Goal: Task Accomplishment & Management: Use online tool/utility

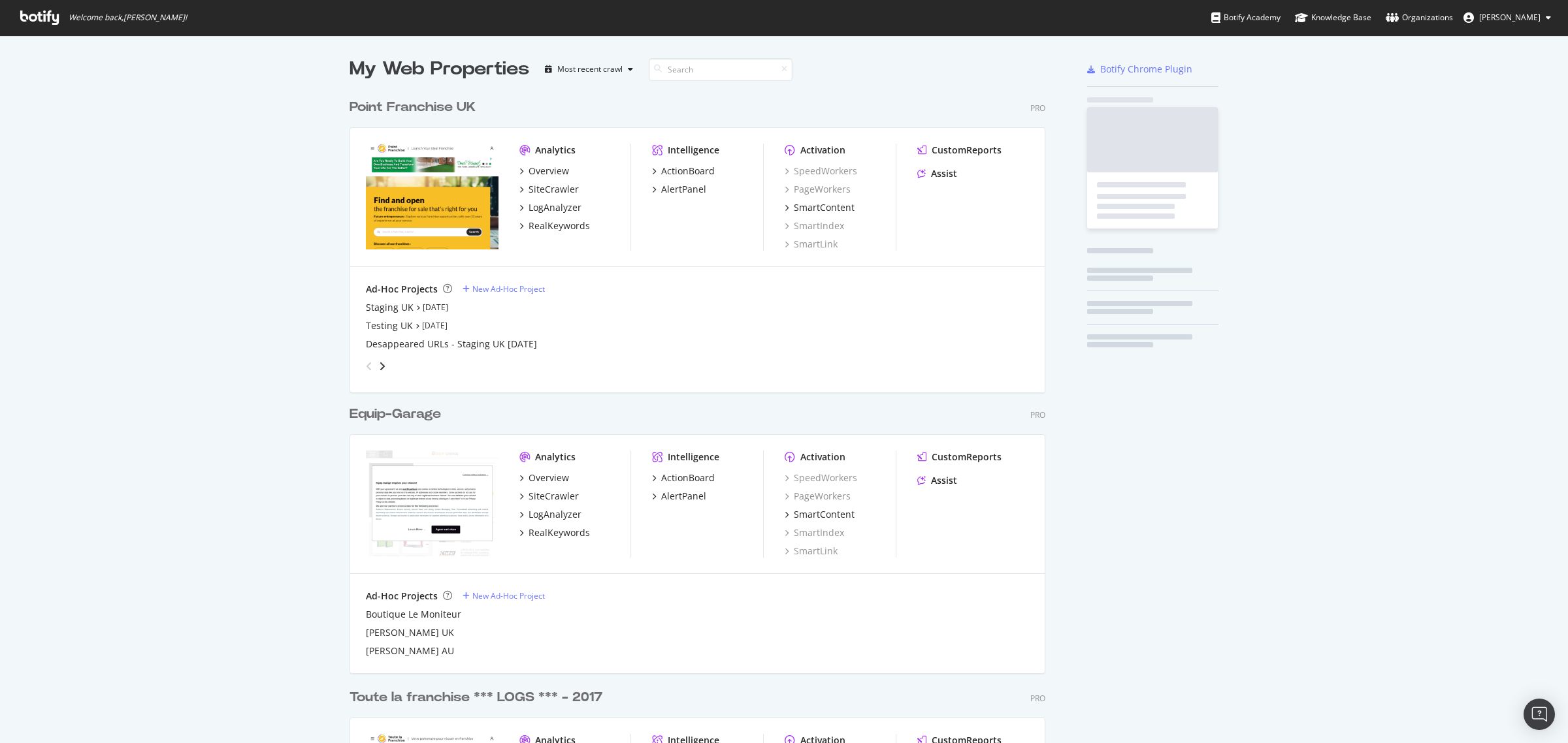
scroll to position [2985, 694]
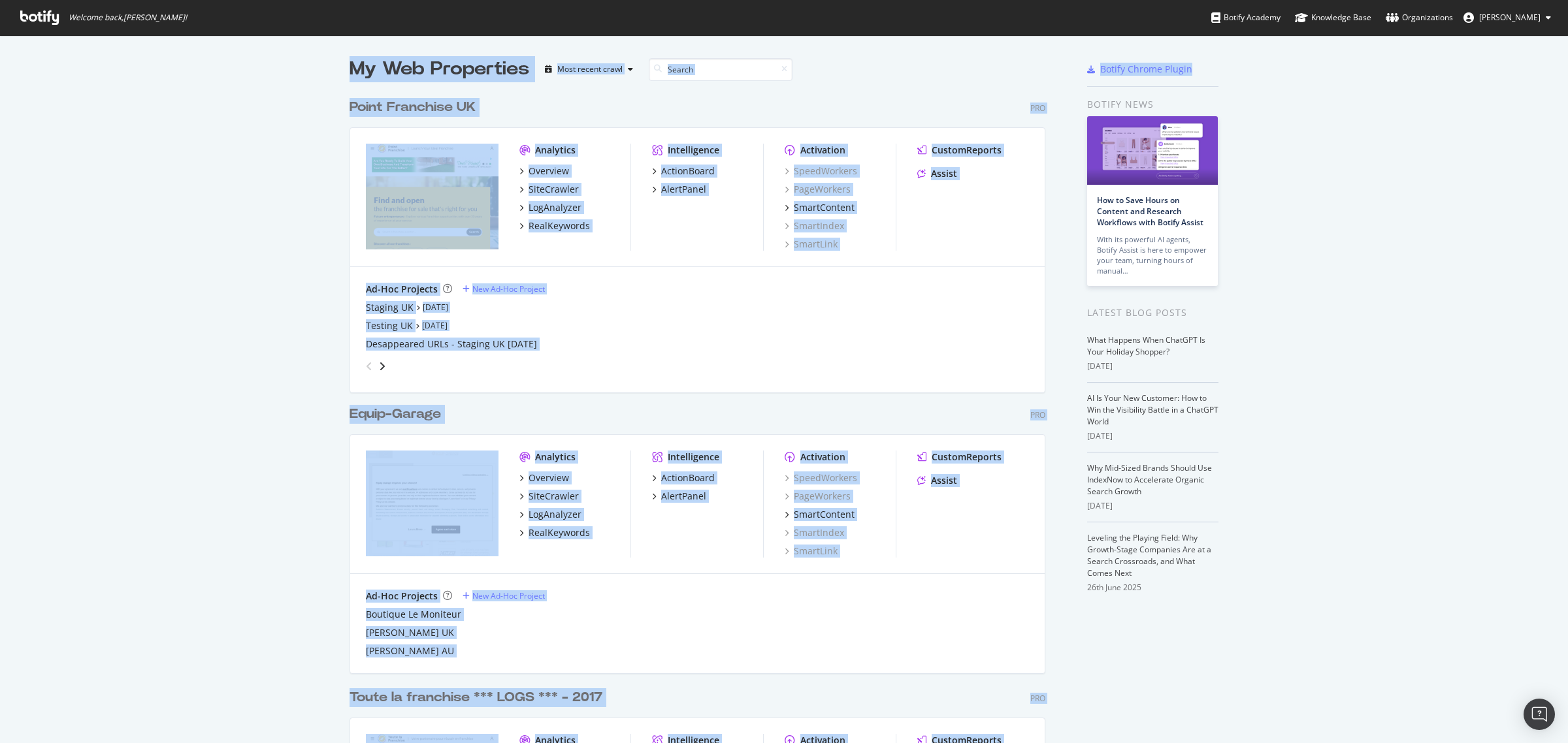
drag, startPoint x: 1567, startPoint y: 14, endPoint x: 1565, endPoint y: 103, distance: 89.0
click at [1565, 102] on div "Welcome back, Quentin Arnold ! Botify Academy Knowledge Base Organizations Quen…" at bounding box center [784, 371] width 1568 height 743
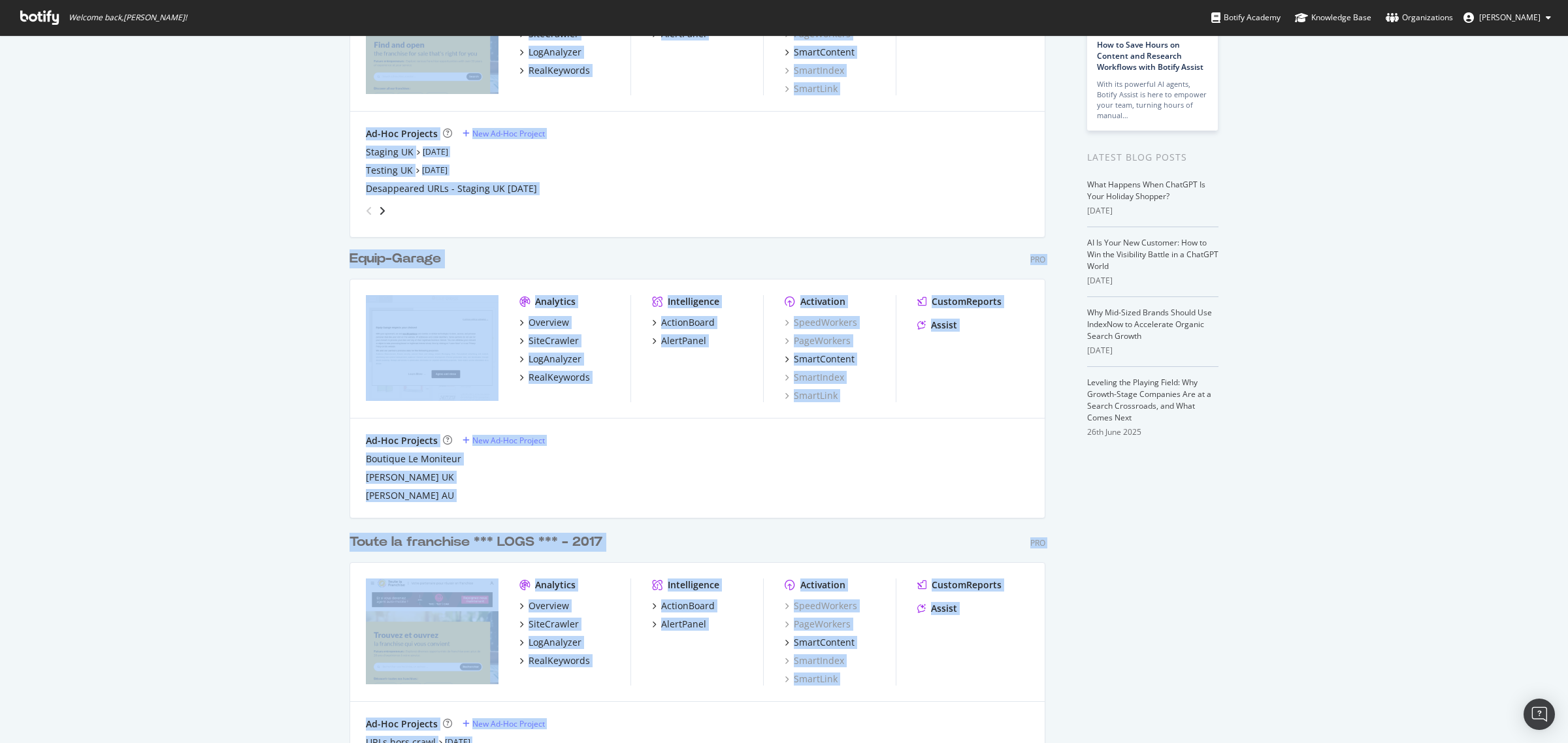
scroll to position [159, 0]
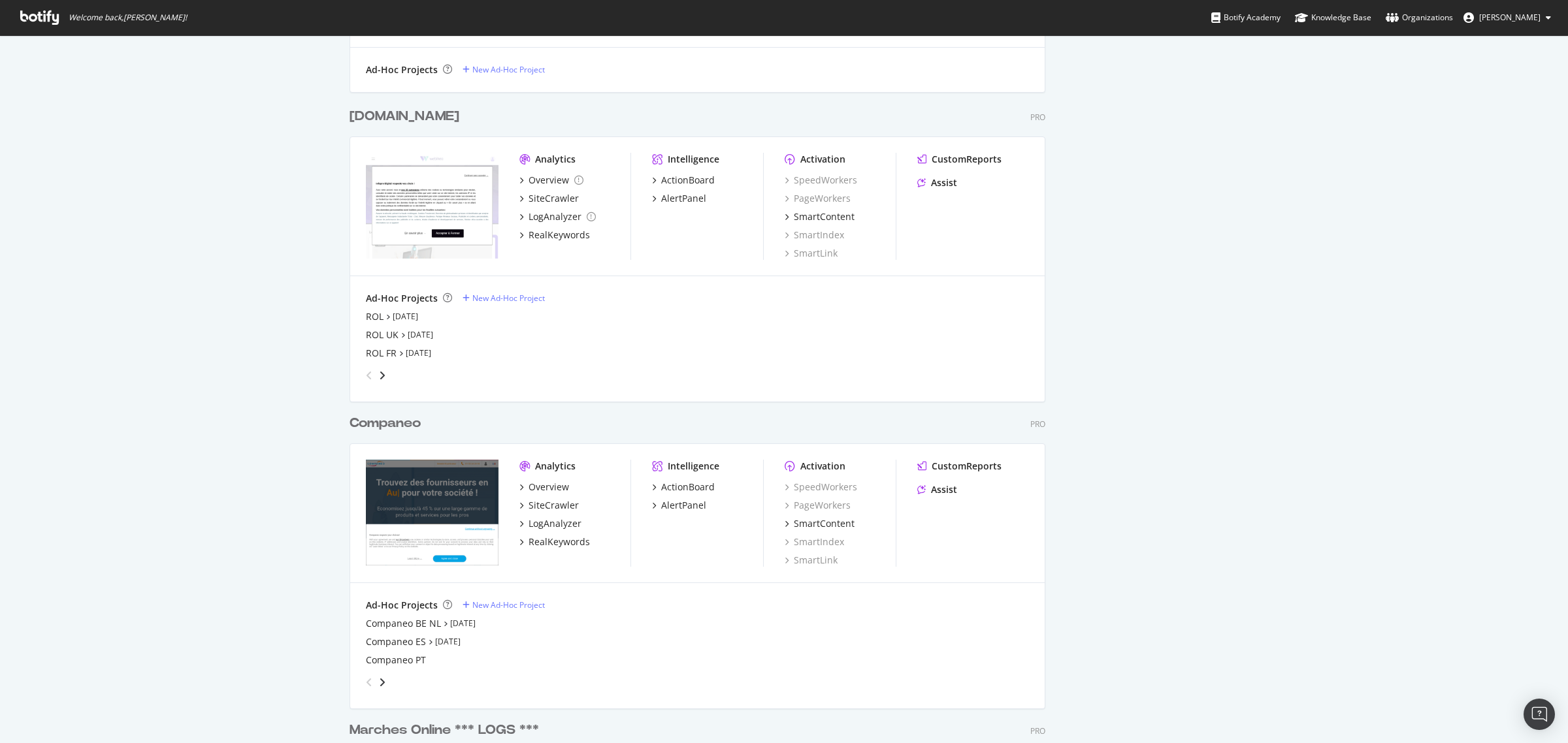
scroll to position [1120, 0]
click at [549, 523] on div "LogAnalyzer" at bounding box center [555, 520] width 53 height 13
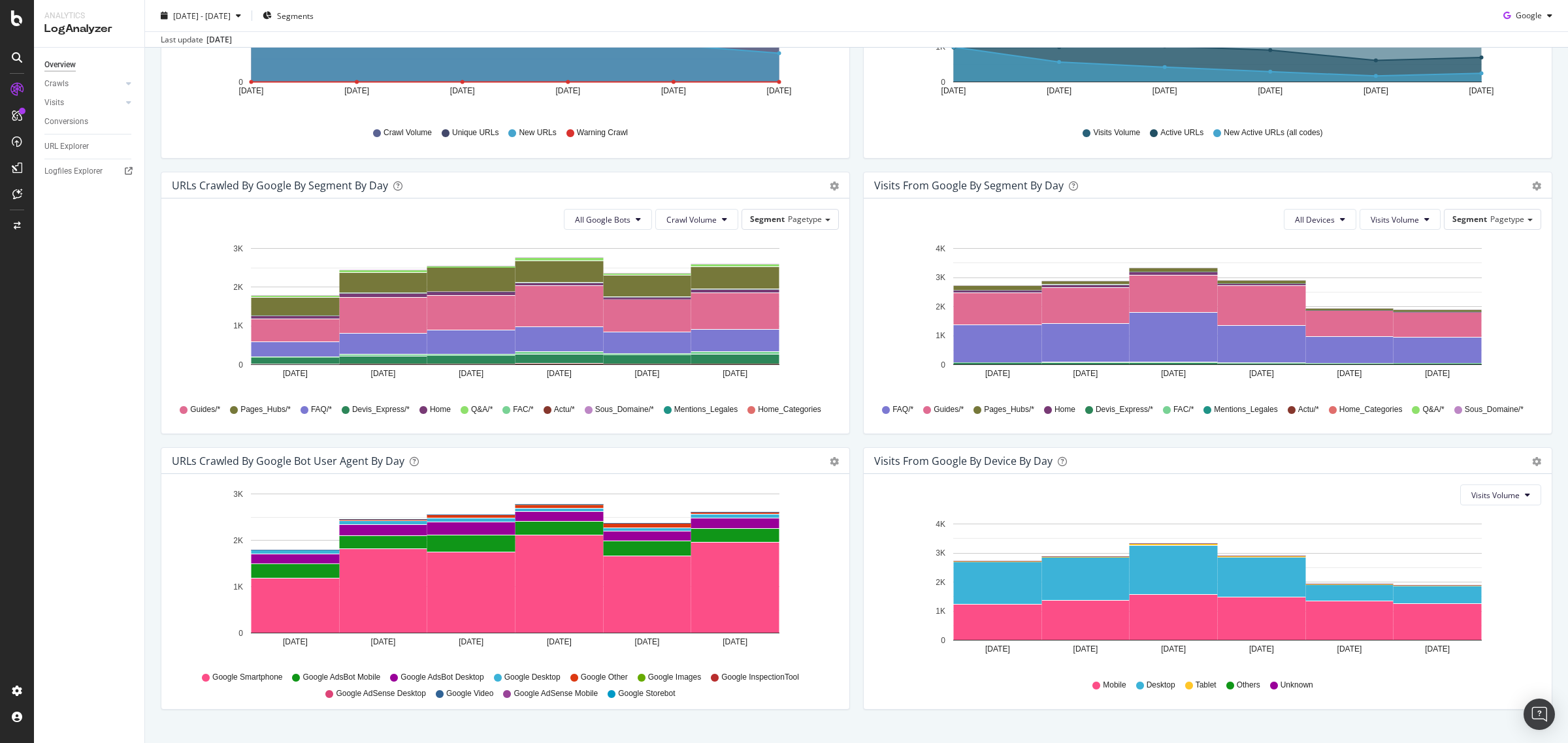
scroll to position [343, 0]
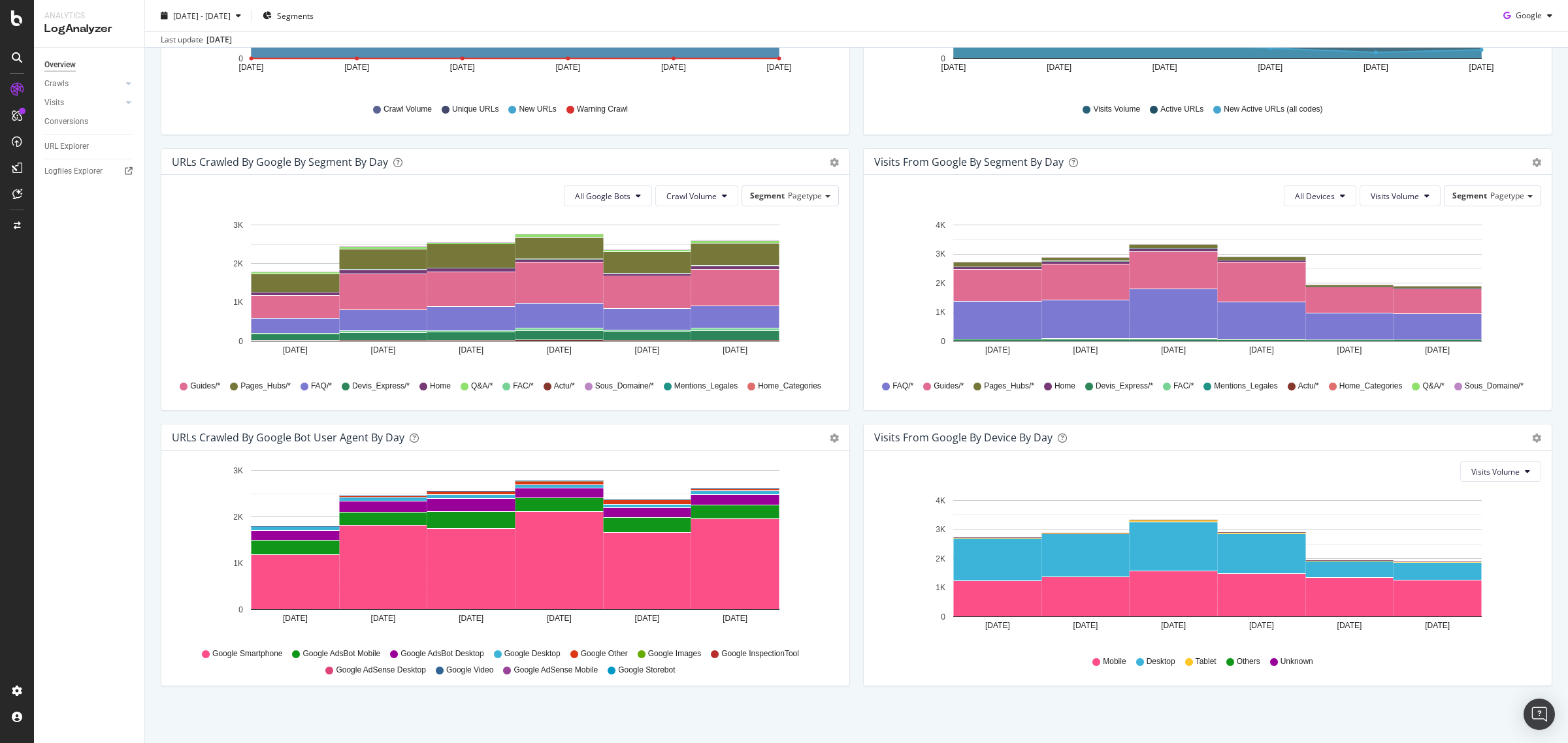
click at [479, 668] on span "Google Video" at bounding box center [470, 670] width 48 height 11
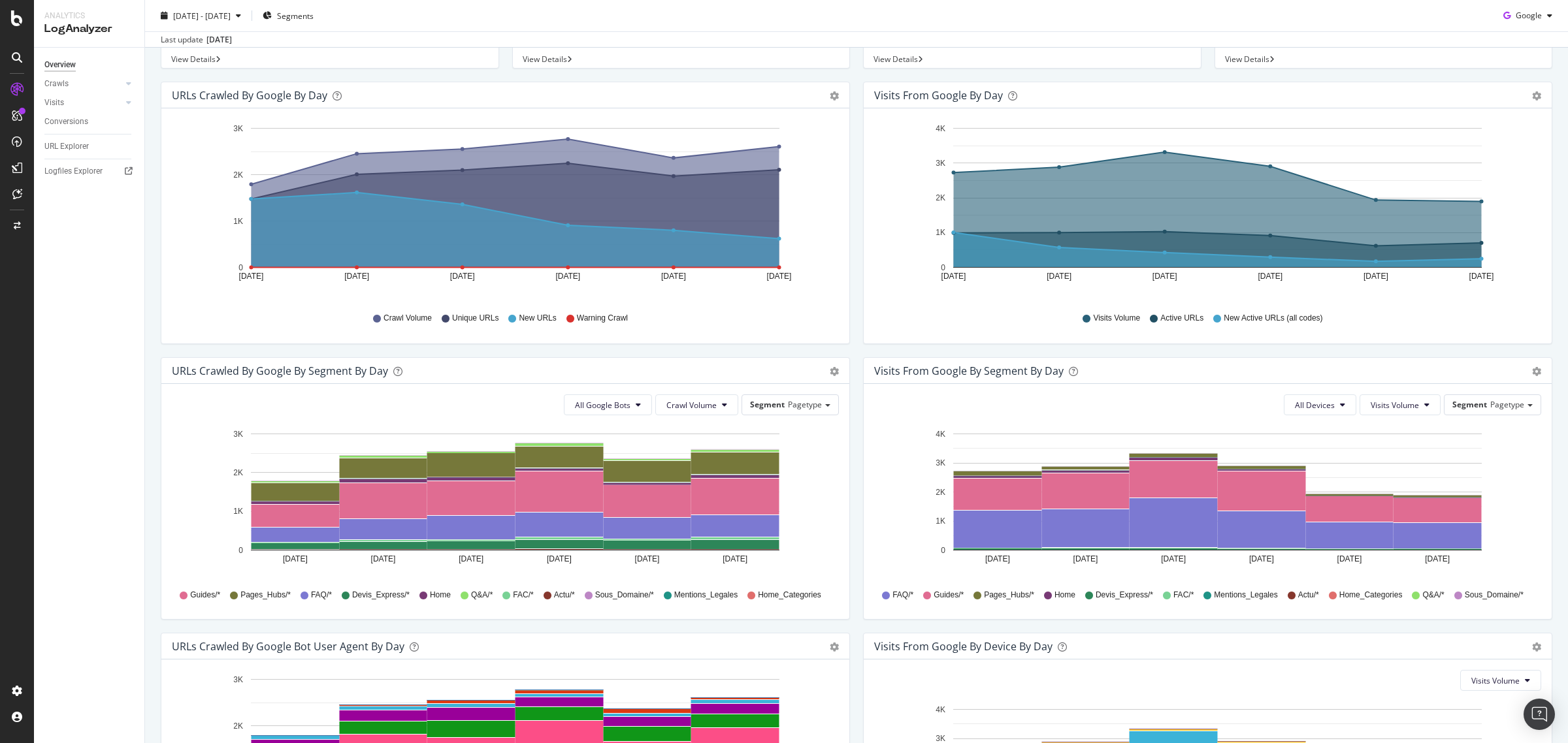
scroll to position [109, 0]
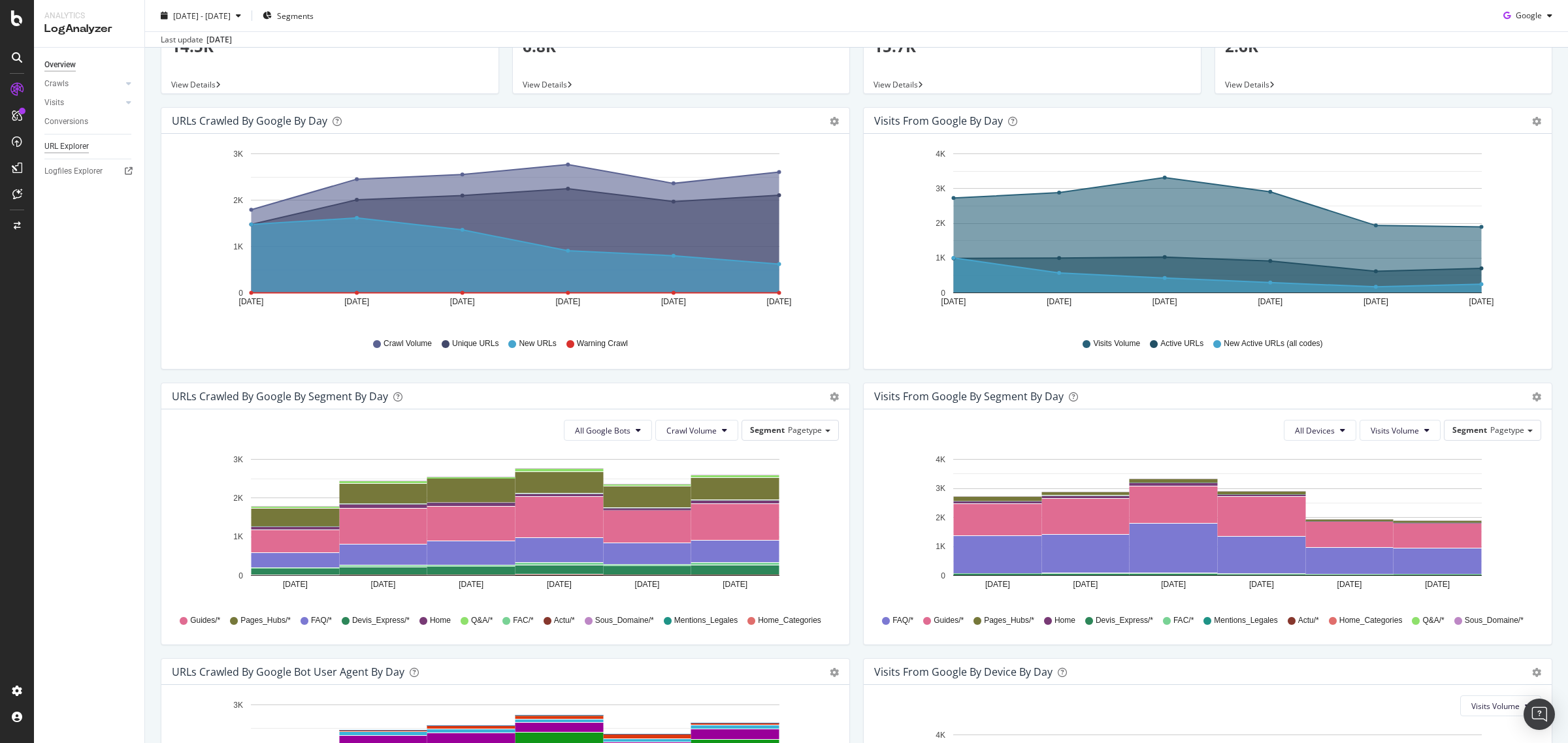
click at [70, 147] on div "URL Explorer" at bounding box center [67, 147] width 45 height 14
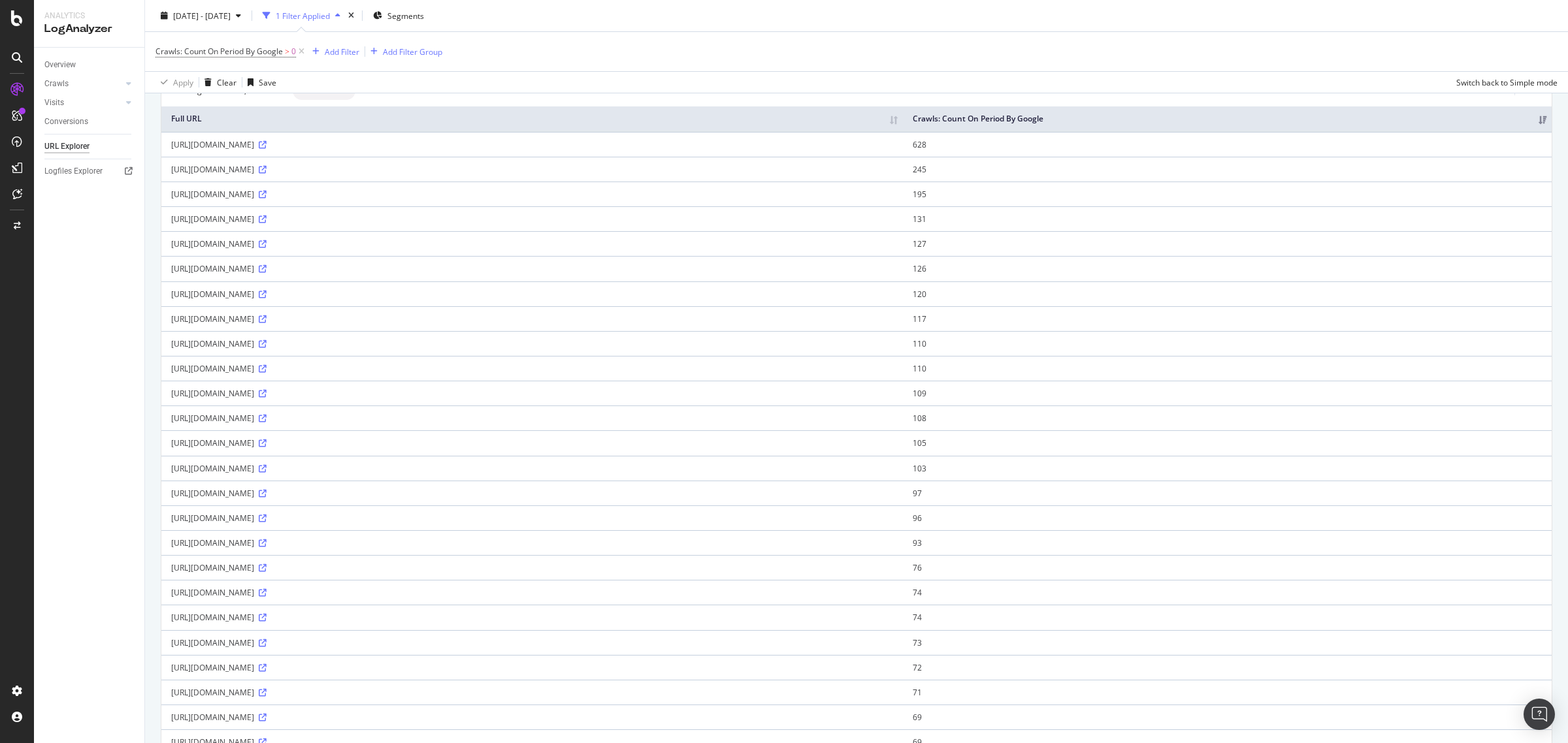
scroll to position [17, 0]
